Goal: Find specific page/section: Find specific page/section

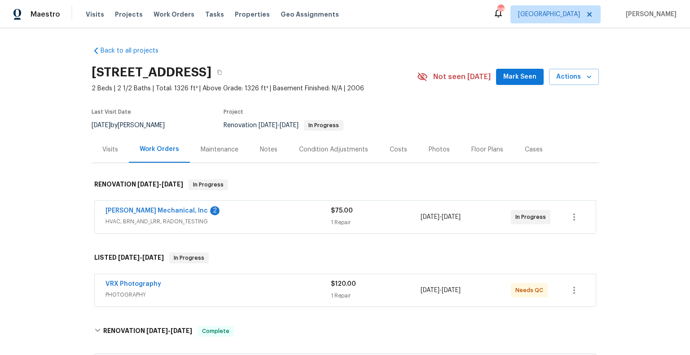
scroll to position [205, 0]
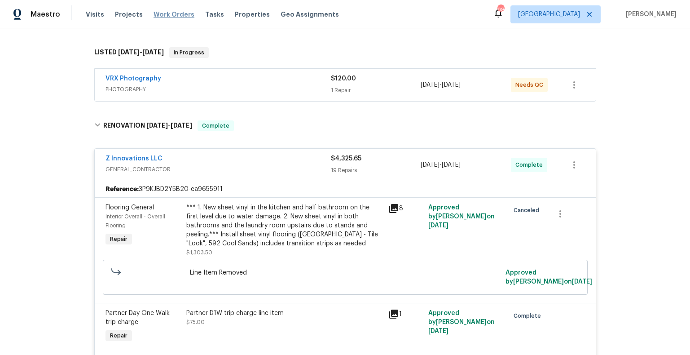
click at [163, 14] on span "Work Orders" at bounding box center [174, 14] width 41 height 9
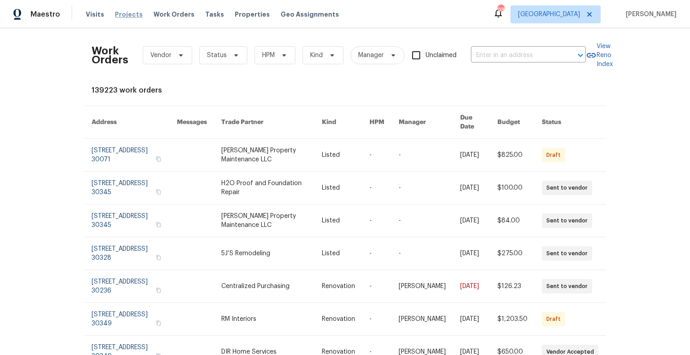
click at [128, 16] on span "Projects" at bounding box center [129, 14] width 28 height 9
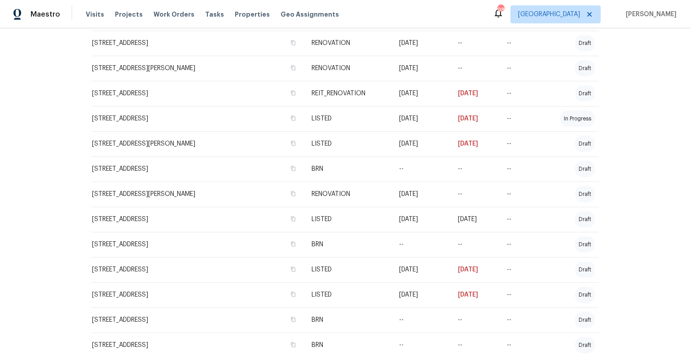
scroll to position [795, 0]
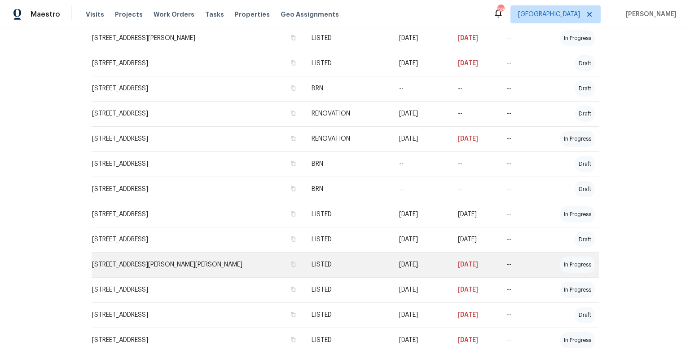
click at [178, 264] on td "[STREET_ADDRESS][PERSON_NAME][PERSON_NAME]" at bounding box center [198, 264] width 213 height 25
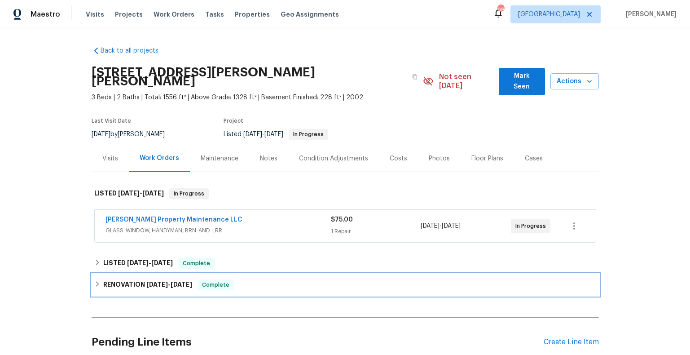
click at [173, 281] on span "[DATE]" at bounding box center [182, 284] width 22 height 6
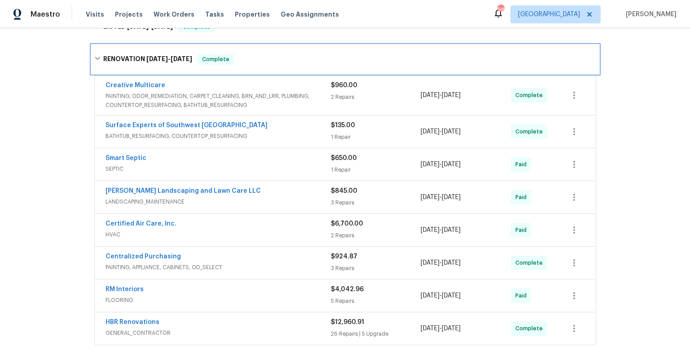
scroll to position [238, 0]
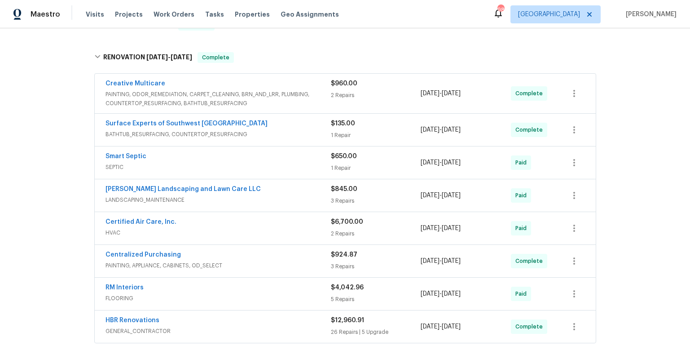
click at [185, 316] on div "HBR Renovations" at bounding box center [218, 321] width 225 height 11
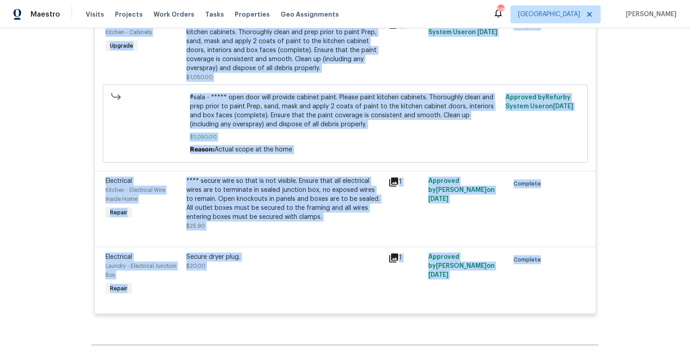
scroll to position [3332, 0]
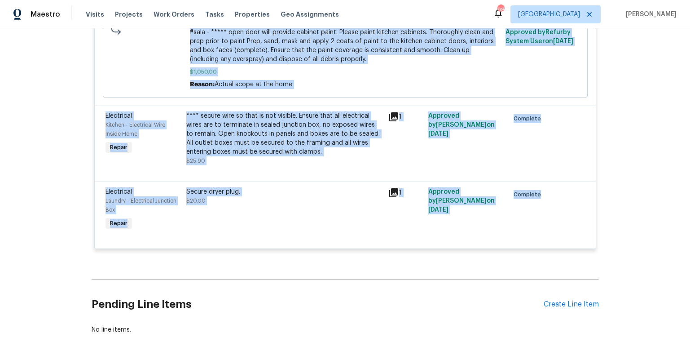
drag, startPoint x: 103, startPoint y: 111, endPoint x: 518, endPoint y: 195, distance: 423.4
copy div "HBR Renovations GENERAL_CONTRACTOR $12,960.91 26 Repairs | 5 Upgrade [DATE] - […"
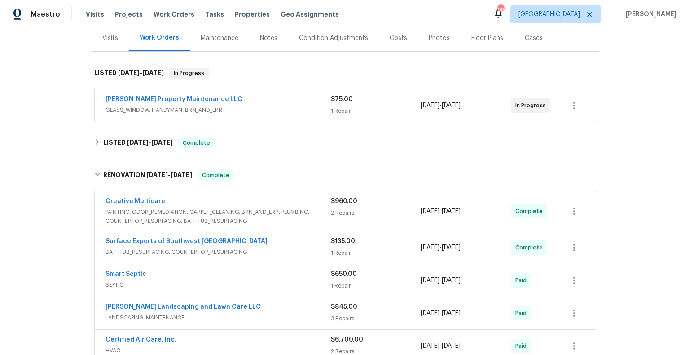
scroll to position [0, 0]
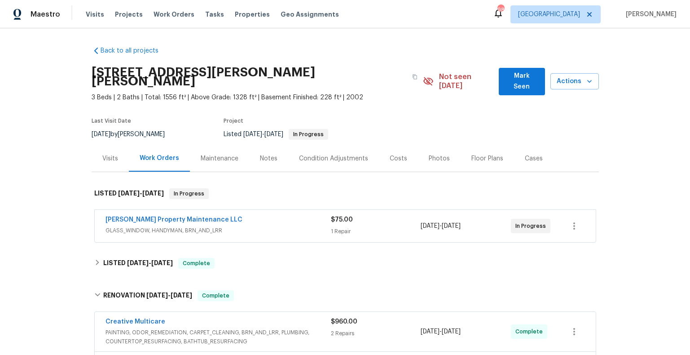
drag, startPoint x: 578, startPoint y: 109, endPoint x: 584, endPoint y: 43, distance: 66.2
click at [578, 108] on section "[STREET_ADDRESS][PERSON_NAME] 3 Beds | 2 Baths | Total: 1556 ft² | Above Grade:…" at bounding box center [345, 103] width 507 height 84
click at [580, 18] on span "[GEOGRAPHIC_DATA]" at bounding box center [549, 14] width 62 height 9
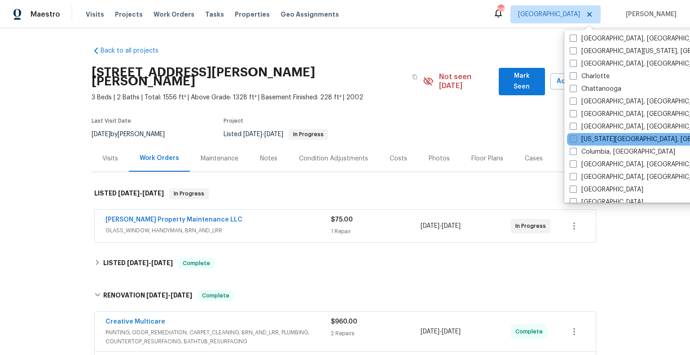
scroll to position [118, 0]
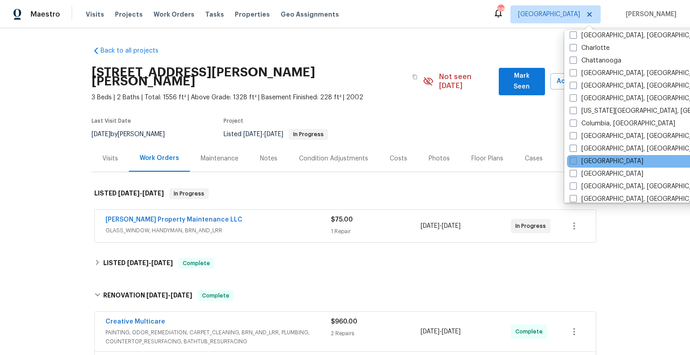
click at [573, 162] on span at bounding box center [573, 160] width 7 height 7
click at [573, 162] on input "[GEOGRAPHIC_DATA]" at bounding box center [573, 160] width 6 height 6
checkbox input "true"
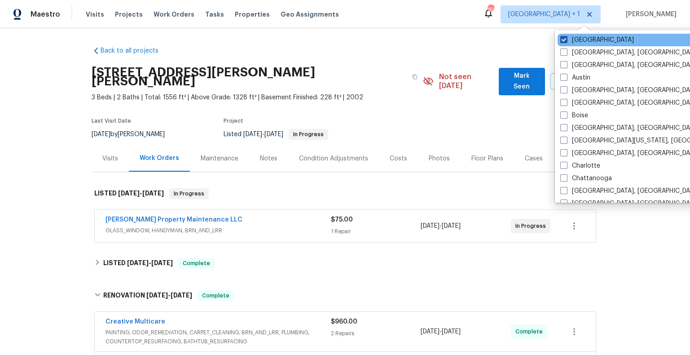
click at [564, 40] on span at bounding box center [563, 39] width 7 height 7
click at [564, 40] on input "[GEOGRAPHIC_DATA]" at bounding box center [563, 38] width 6 height 6
checkbox input "false"
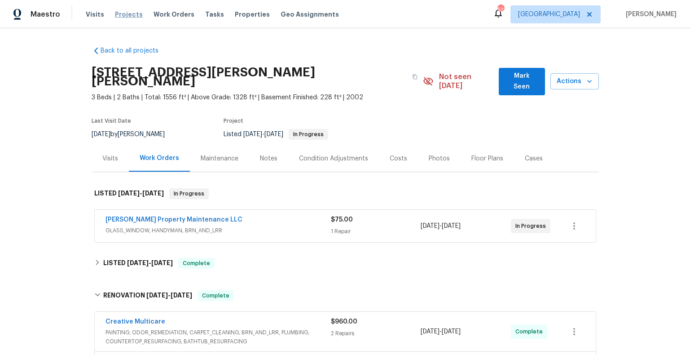
click at [120, 14] on span "Projects" at bounding box center [129, 14] width 28 height 9
